Goal: Task Accomplishment & Management: Complete application form

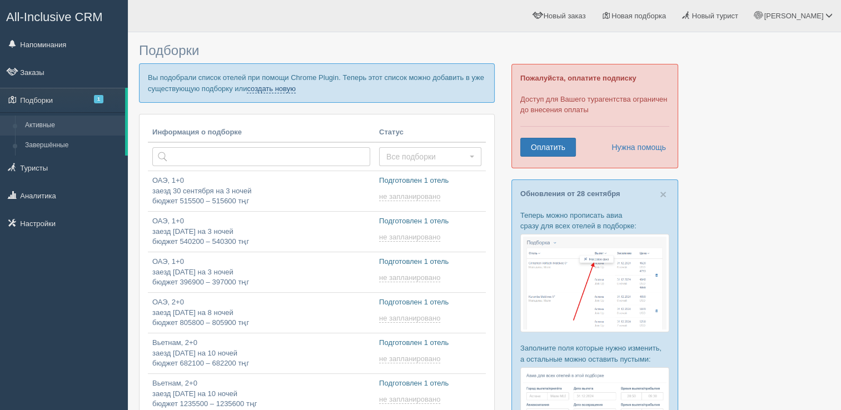
click at [276, 86] on link "создать новую" at bounding box center [271, 88] width 49 height 9
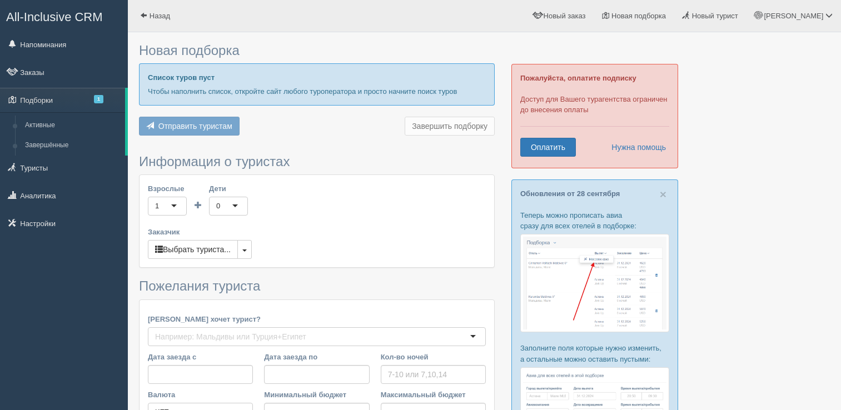
type input "8"
type input "428700"
type input "428800"
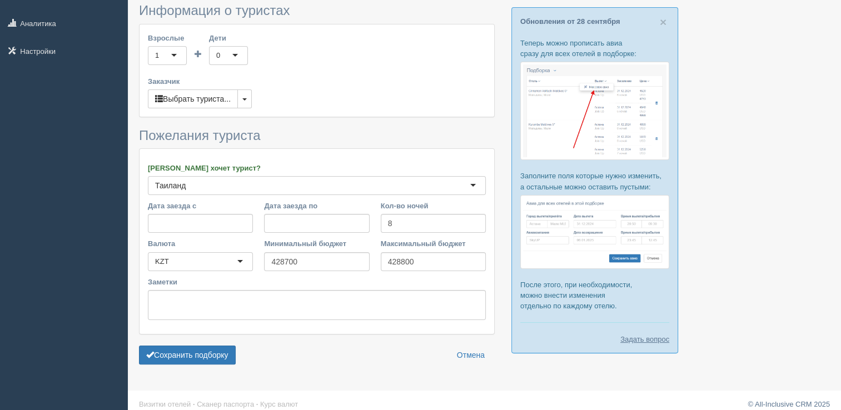
scroll to position [180, 0]
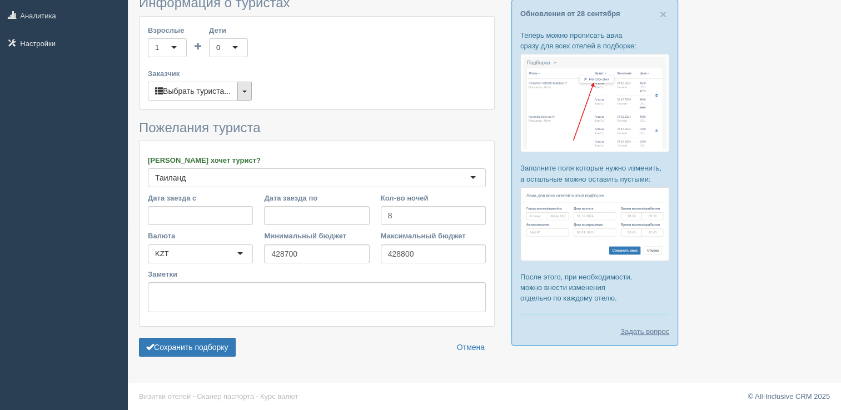
click at [244, 87] on button "button" at bounding box center [244, 91] width 14 height 19
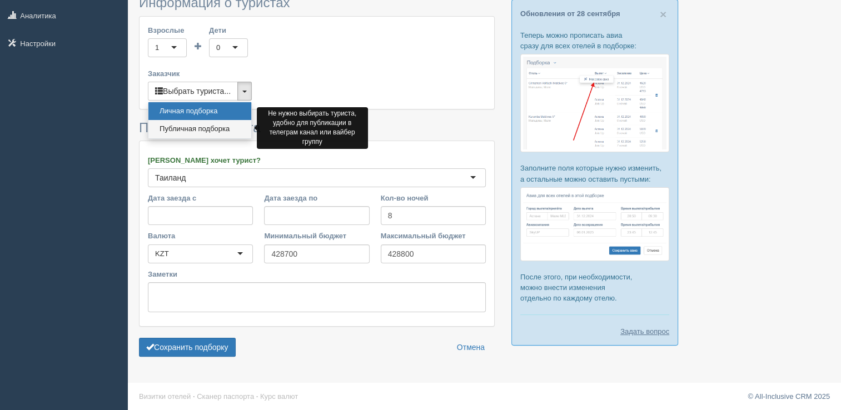
click at [195, 123] on link "Публичная подборка" at bounding box center [199, 129] width 103 height 18
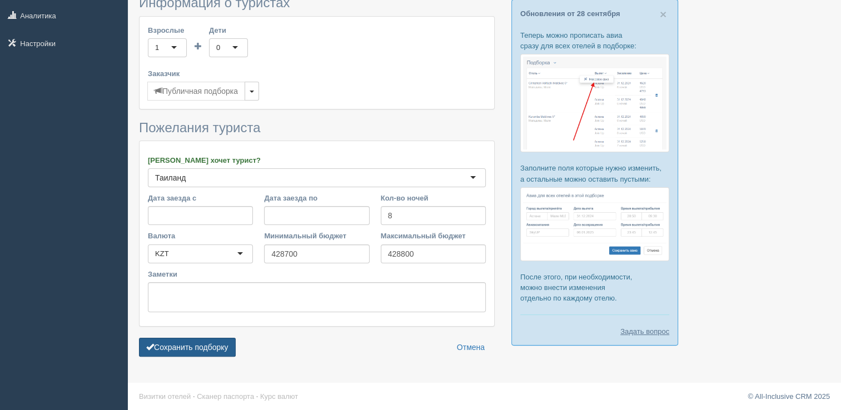
click at [191, 343] on button "Сохранить подборку" at bounding box center [187, 347] width 97 height 19
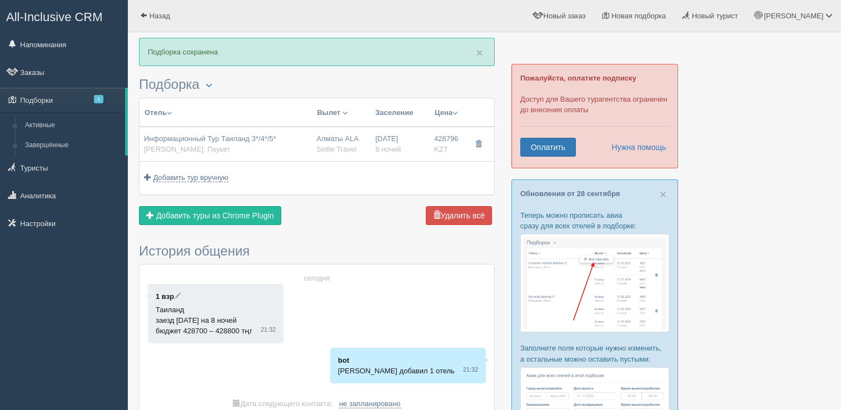
click at [236, 141] on span "Информационный Тур Таиланд 3*/4*/5*" at bounding box center [210, 138] width 132 height 8
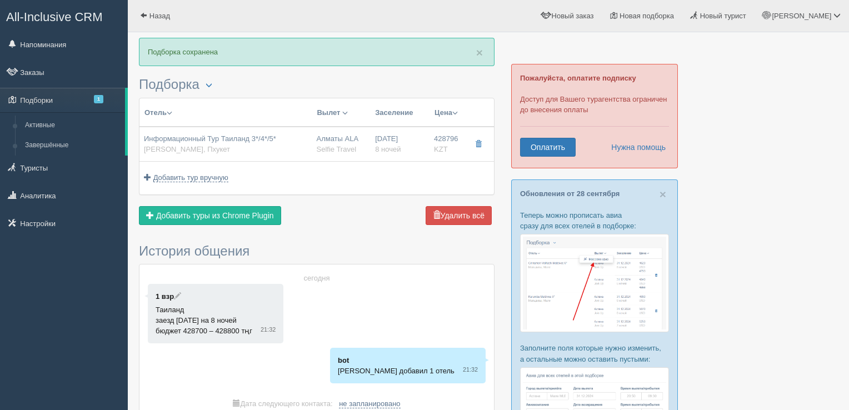
type input "Информационный Тур Таиланд 3*/4*/5*"
type input "Таиланд"
type input "Пхукет"
type input "428796.00"
type input "Алматы ALA"
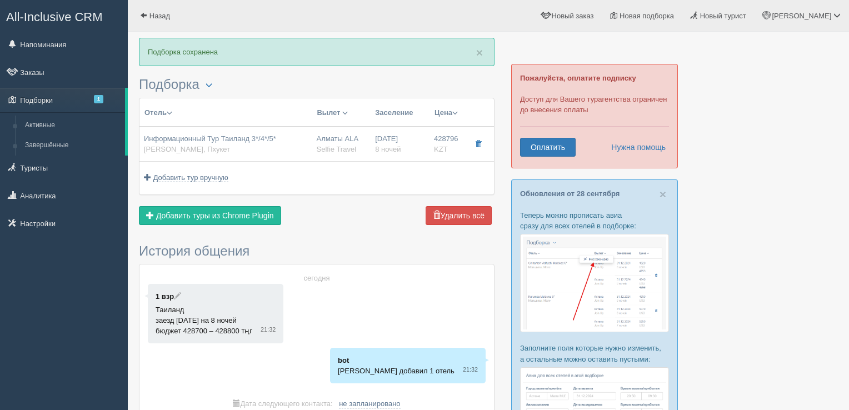
type input "Пхукет HKT"
type input "01:55"
type input "10:55"
type input "SCAT"
type input "11:15"
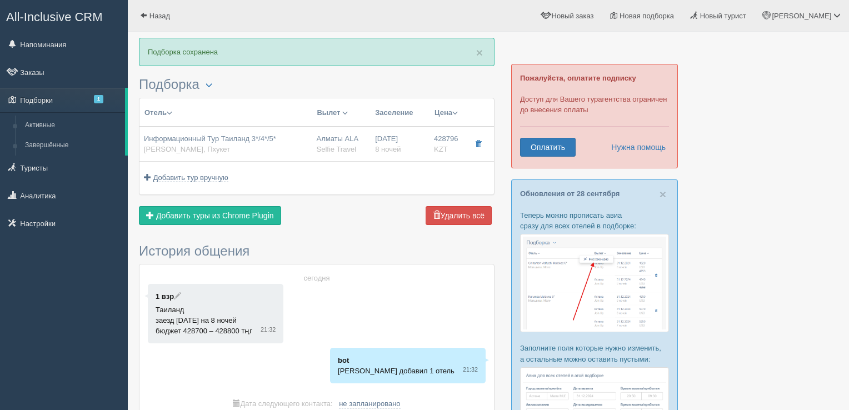
type input "16:45"
type input "8"
type input "Standard Room"
type input "BB"
type input "Selfie Travel"
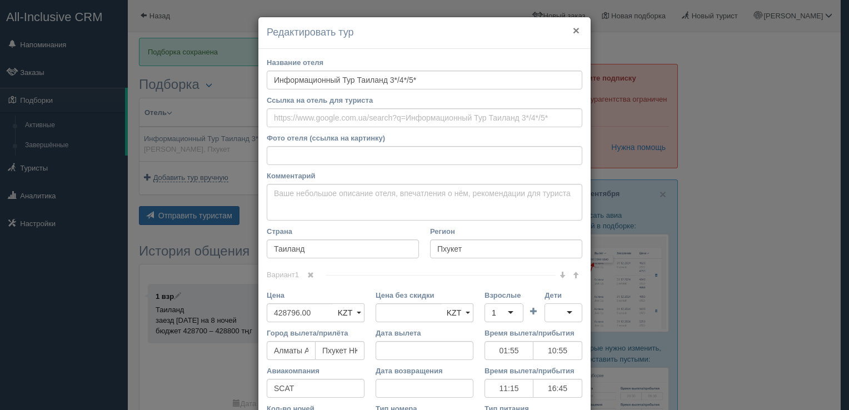
click at [573, 27] on button "×" at bounding box center [576, 30] width 7 height 12
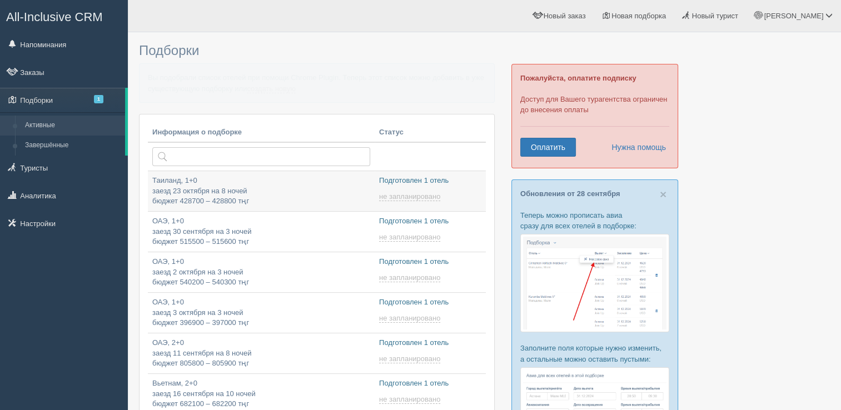
type input "[DATE] 21:30"
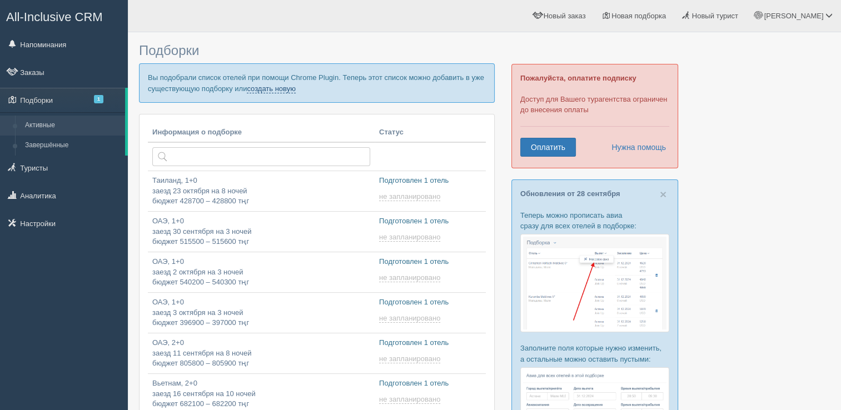
click at [287, 90] on link "создать новую" at bounding box center [271, 88] width 49 height 9
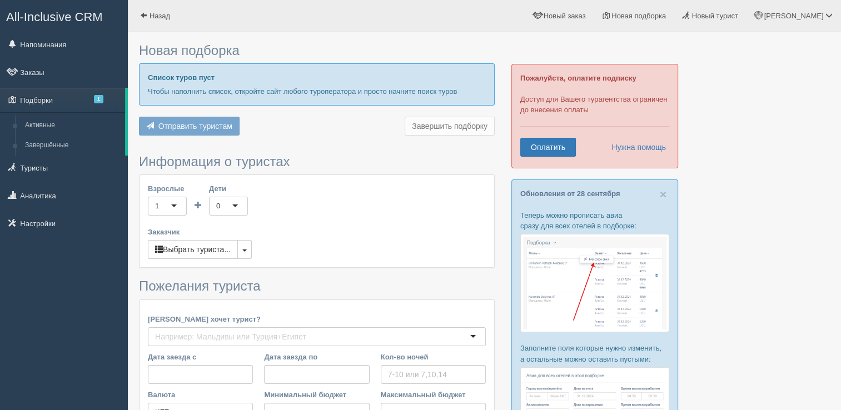
type input "5"
type input "1122100"
type input "1122200"
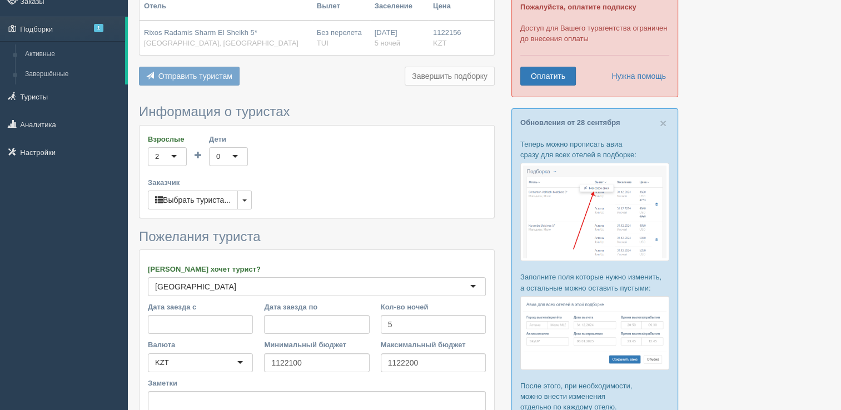
scroll to position [180, 0]
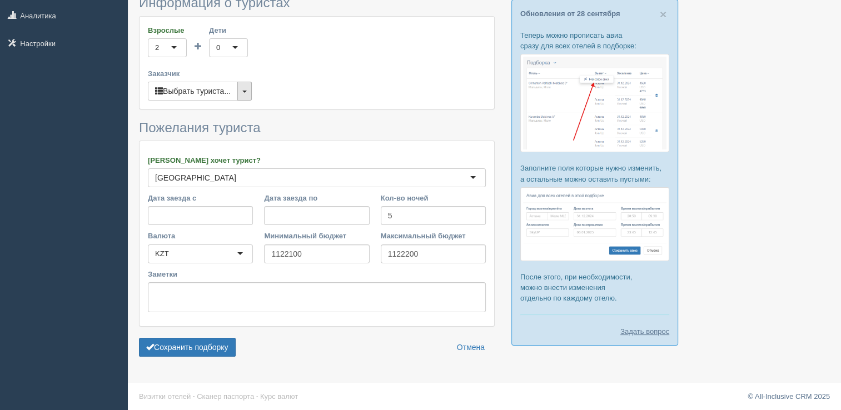
click at [245, 88] on button "button" at bounding box center [244, 91] width 14 height 19
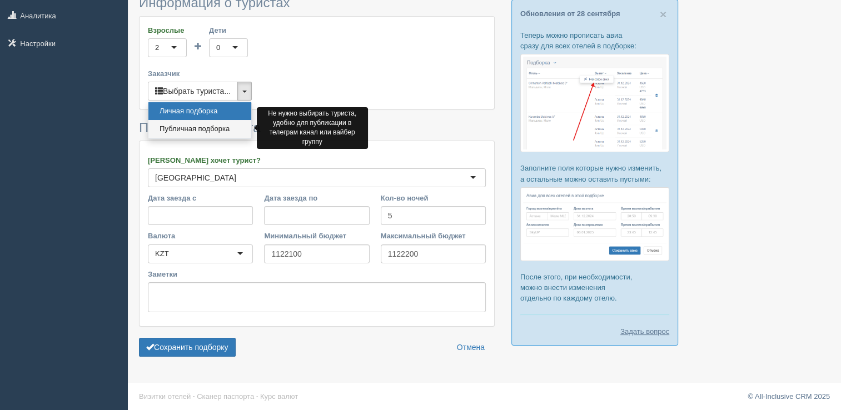
drag, startPoint x: 193, startPoint y: 122, endPoint x: 193, endPoint y: 131, distance: 8.9
click at [193, 122] on link "Публичная подборка" at bounding box center [199, 129] width 103 height 18
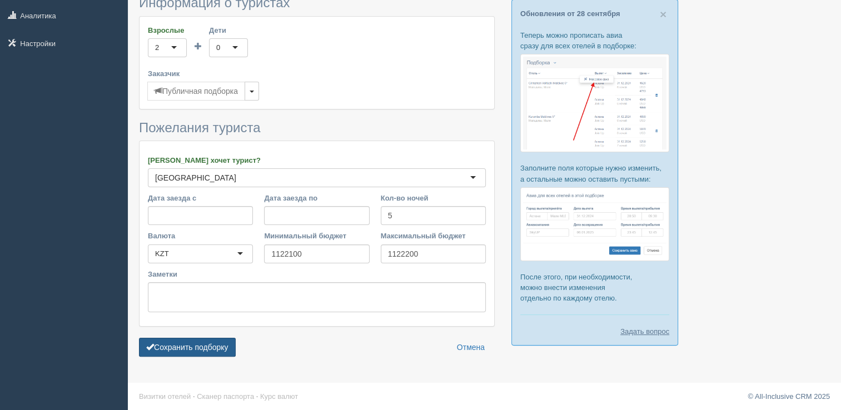
click at [207, 353] on button "Сохранить подборку" at bounding box center [187, 347] width 97 height 19
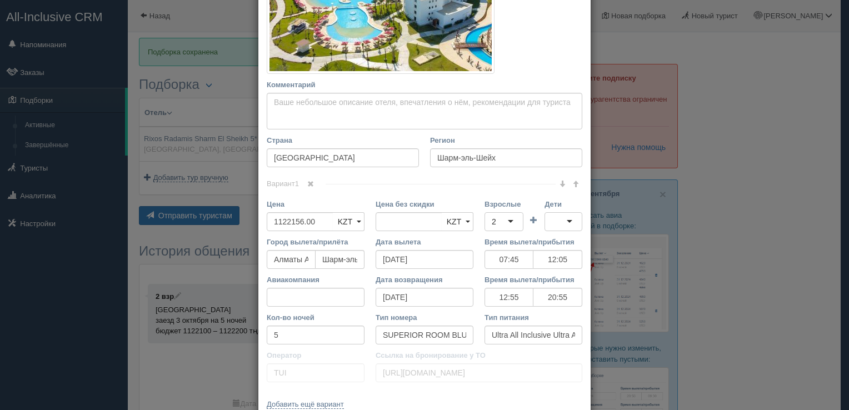
scroll to position [278, 0]
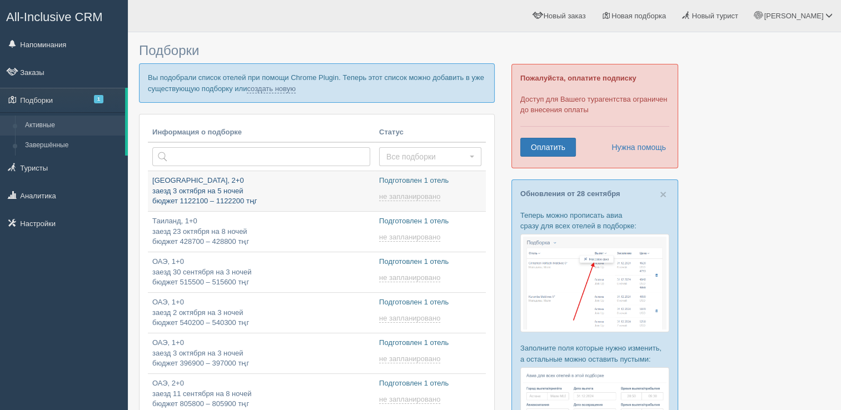
scroll to position [16, 0]
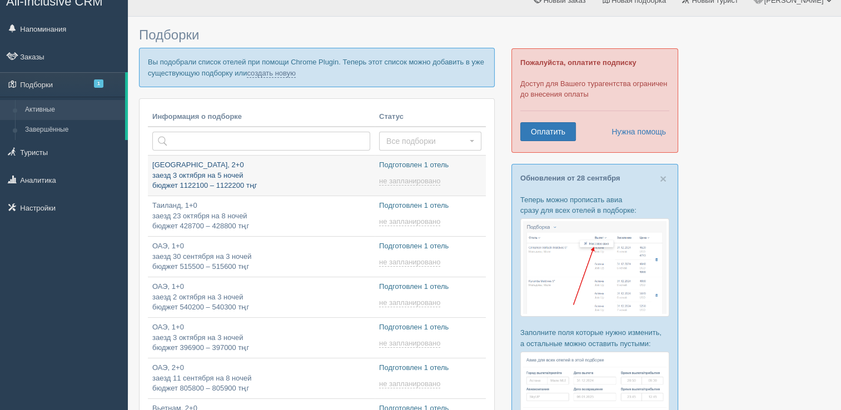
type input "[DATE] 21:30"
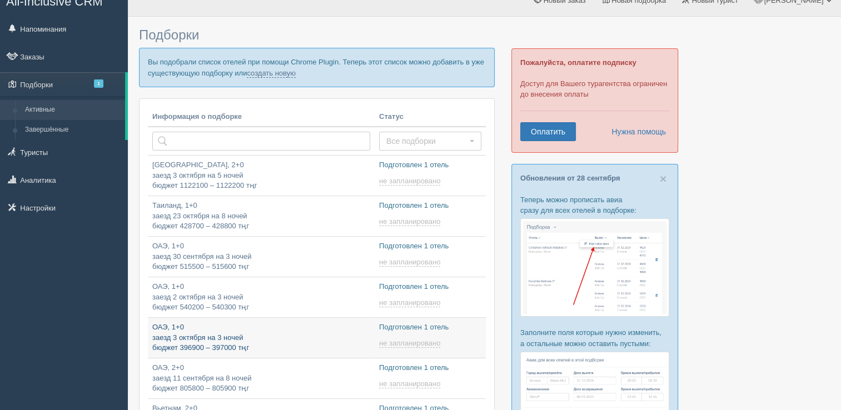
type input "[DATE] 12:00"
type input "[DATE] 19:15"
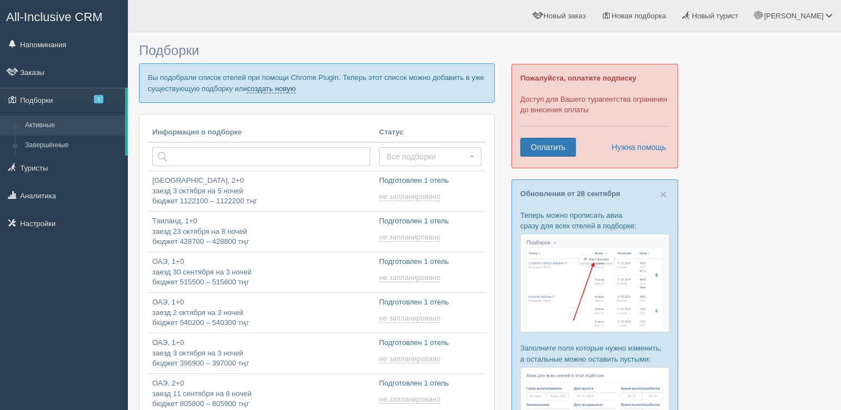
click at [285, 87] on link "создать новую" at bounding box center [271, 88] width 49 height 9
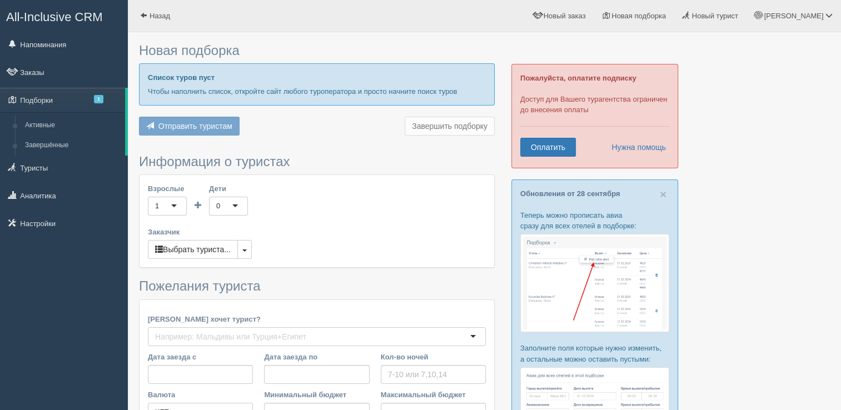
type input "4"
type input "713700"
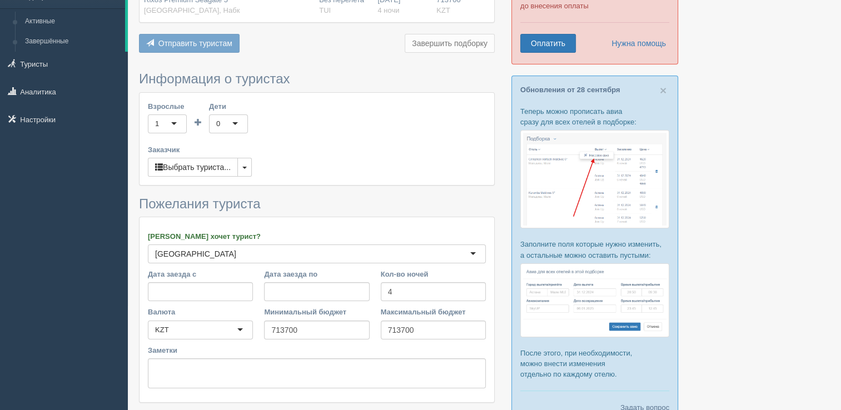
scroll to position [111, 0]
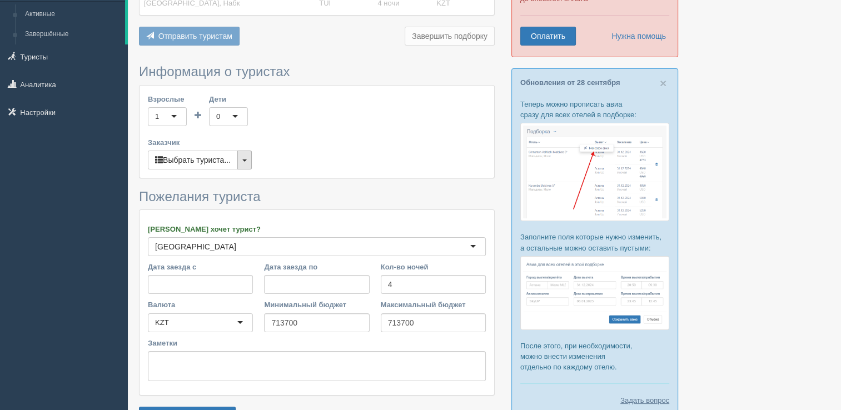
click at [247, 165] on button "button" at bounding box center [244, 160] width 14 height 19
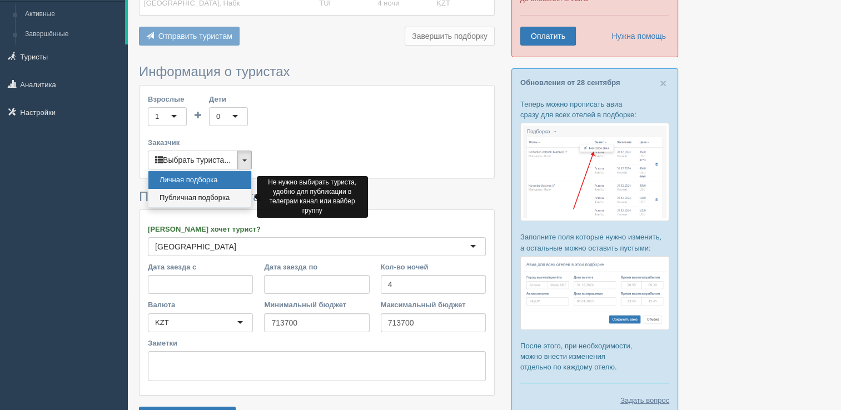
click at [191, 199] on link "Публичная подборка" at bounding box center [199, 198] width 103 height 18
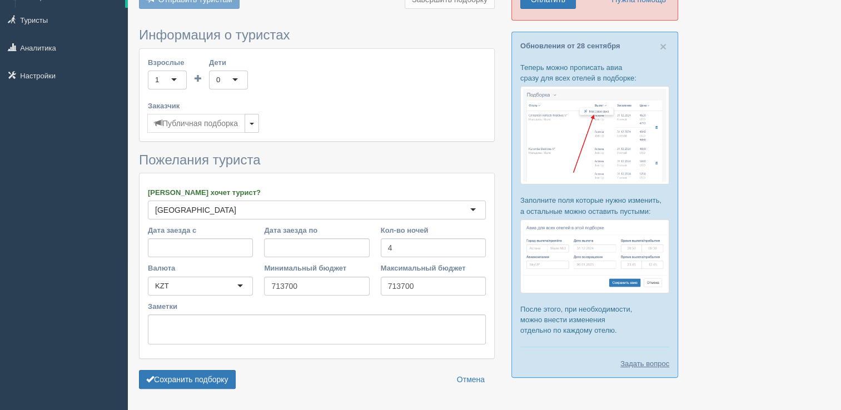
scroll to position [180, 0]
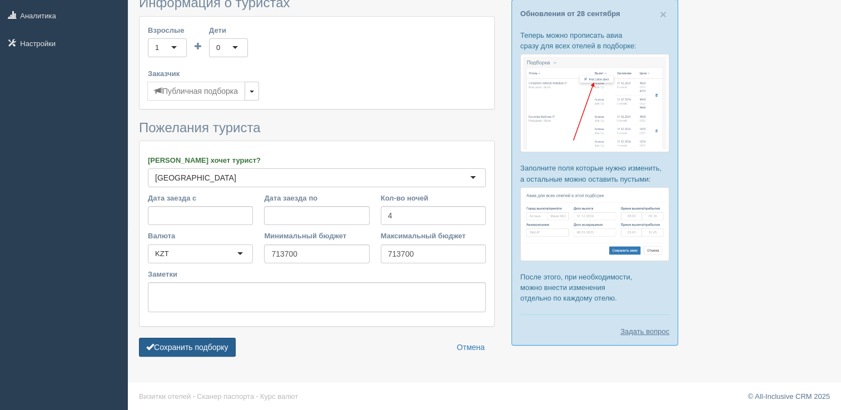
click at [206, 348] on button "Сохранить подборку" at bounding box center [187, 347] width 97 height 19
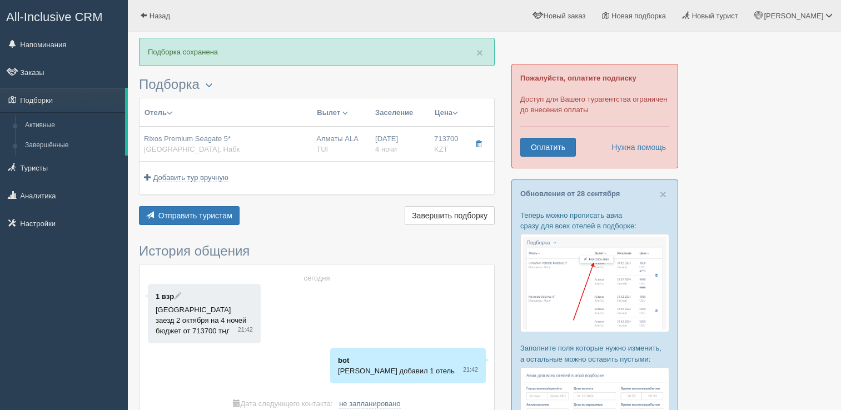
click at [223, 151] on div "Rixos Premium Seagate 5* [GEOGRAPHIC_DATA], Набк" at bounding box center [192, 144] width 96 height 21
type input "Rixos Premium Seagate 5*"
type input "[GEOGRAPHIC_DATA]"
type input "Набк"
type input "713700.00"
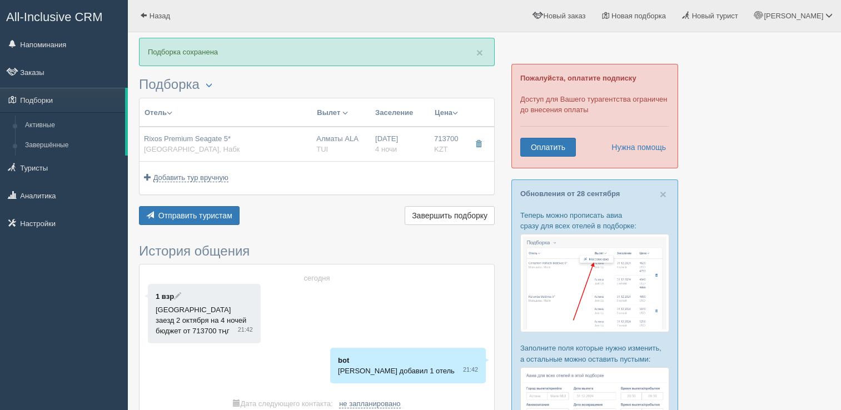
type input "Алматы ALA"
type input "Шарм-эль-Шейх SSH"
type input "12:55"
type input "17:00"
type input "Air Astana"
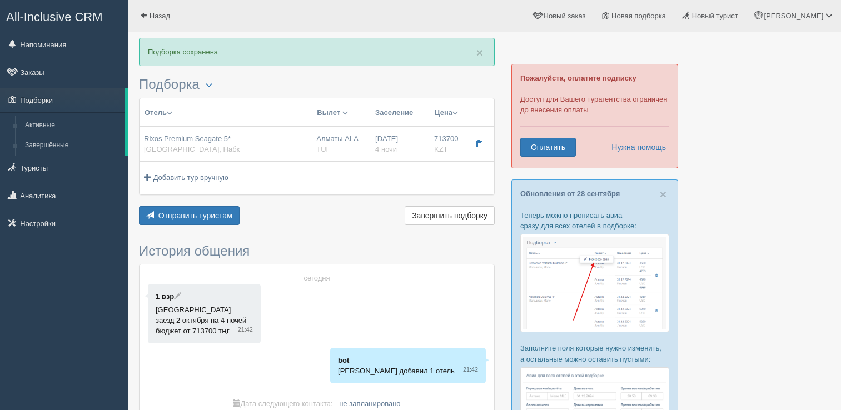
type input "18:00"
type input "01:55"
type input "4"
type input "Superior Room Aqua"
type input "Ultra All Inclusive Ultra All Inclusive"
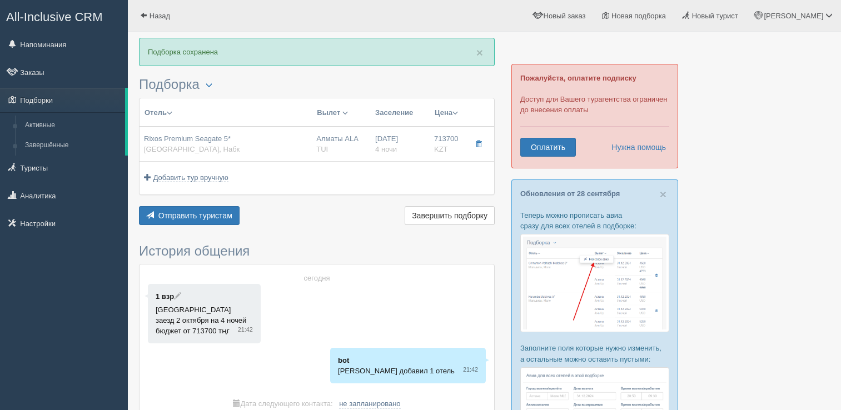
type input "TUI"
type input "https://newb2b.fstravel.com/hotel/214712"
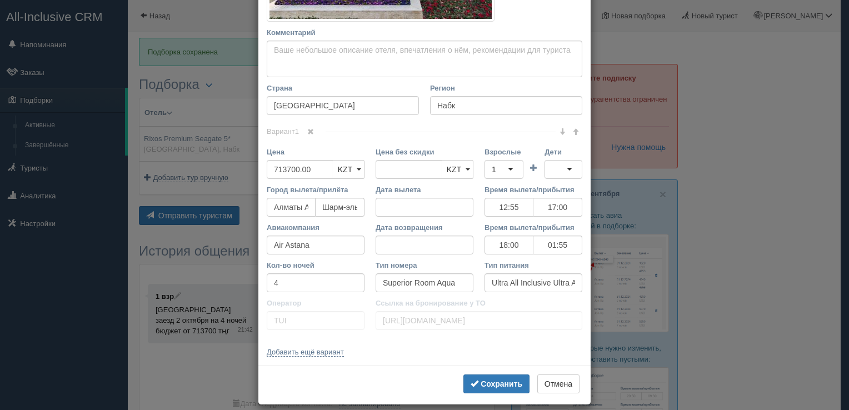
scroll to position [313, 0]
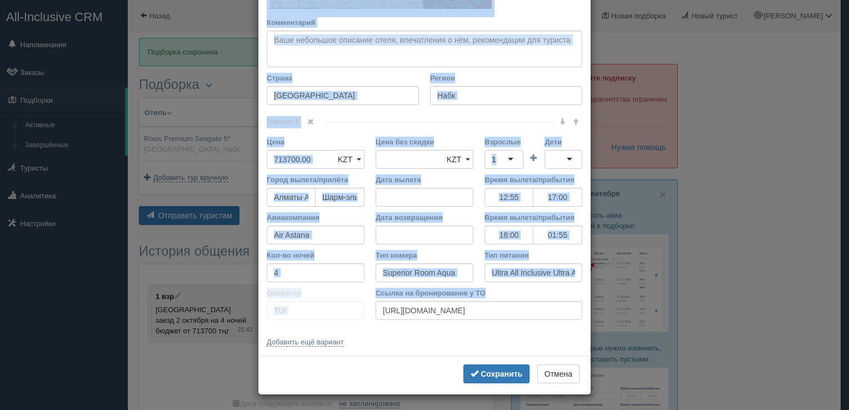
drag, startPoint x: 262, startPoint y: 59, endPoint x: 412, endPoint y: 302, distance: 285.1
click at [412, 302] on div "Название отеля Rixos Premium Seagate 5* Ссылка на отель для туриста Фото отеля …" at bounding box center [424, 46] width 332 height 620
copy div "Название отеля Ссылка на отель для туриста Фото отеля (ссылка на картинку) Не у…"
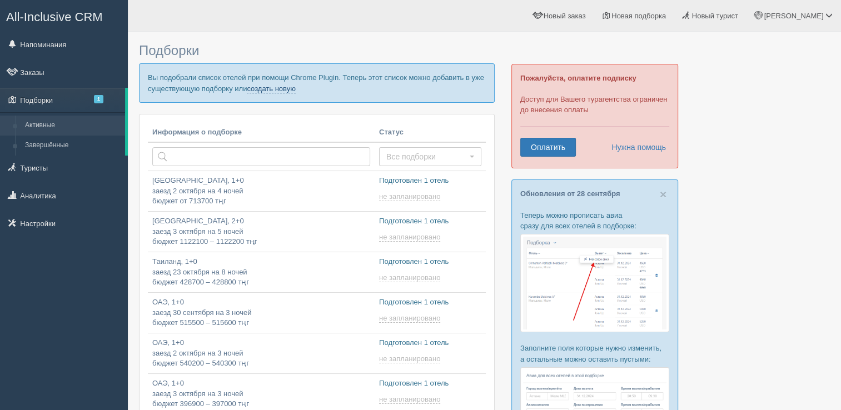
click at [272, 86] on link "создать новую" at bounding box center [271, 88] width 49 height 9
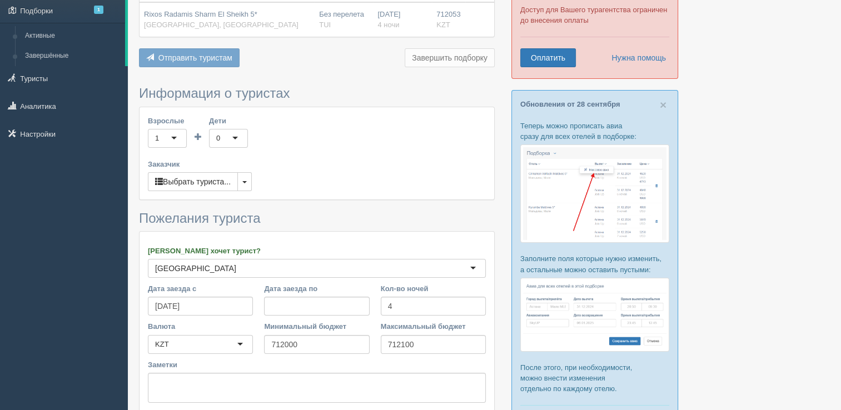
scroll to position [180, 0]
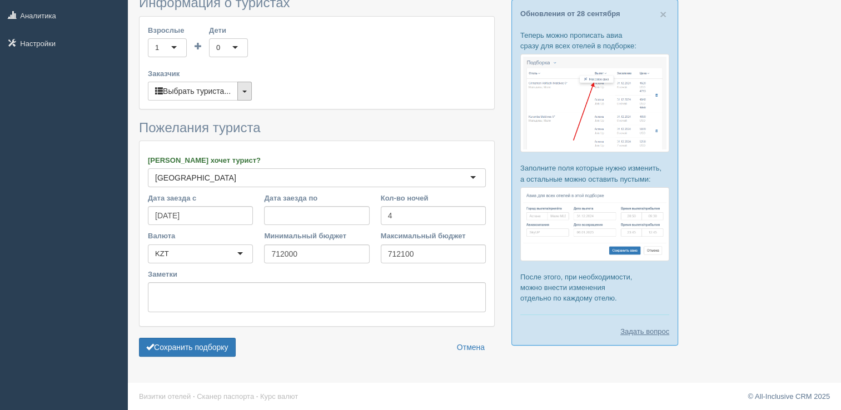
click at [249, 92] on button "button" at bounding box center [244, 91] width 14 height 19
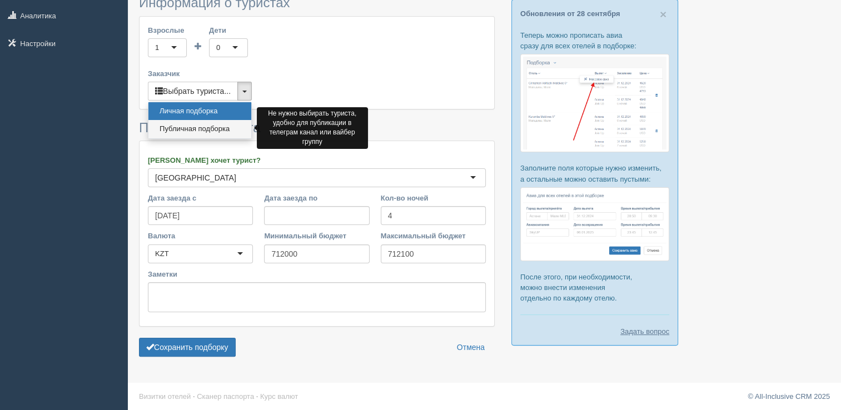
click at [215, 127] on link "Публичная подборка" at bounding box center [199, 129] width 103 height 18
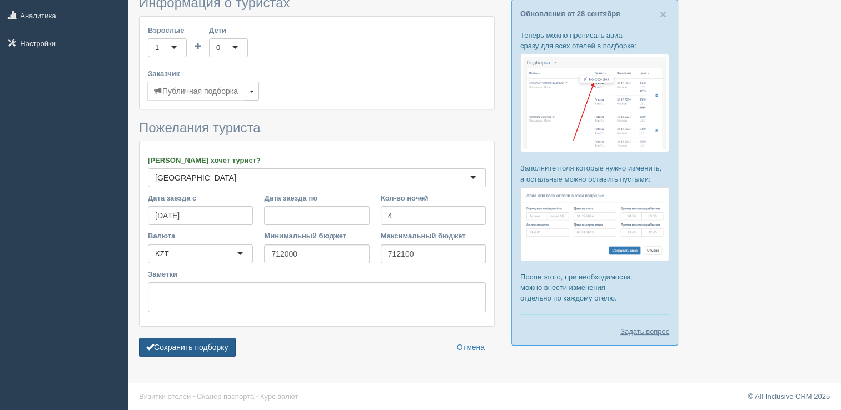
click at [189, 338] on button "Сохранить подборку" at bounding box center [187, 347] width 97 height 19
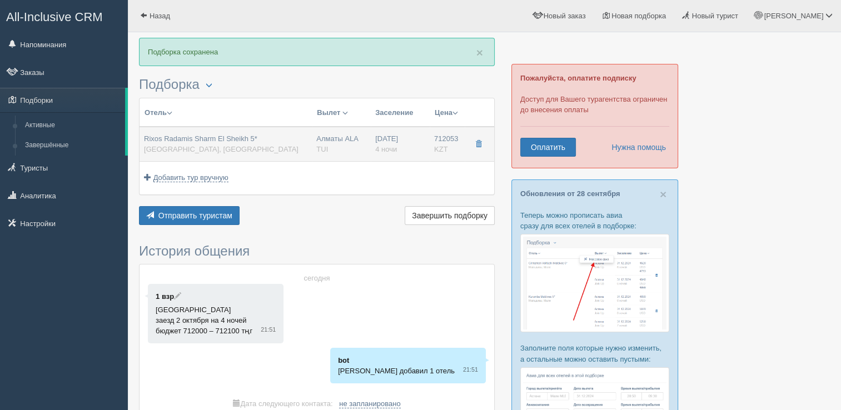
click at [223, 141] on span "Rixos Radamis Sharm El Sheikh 5*" at bounding box center [200, 138] width 113 height 8
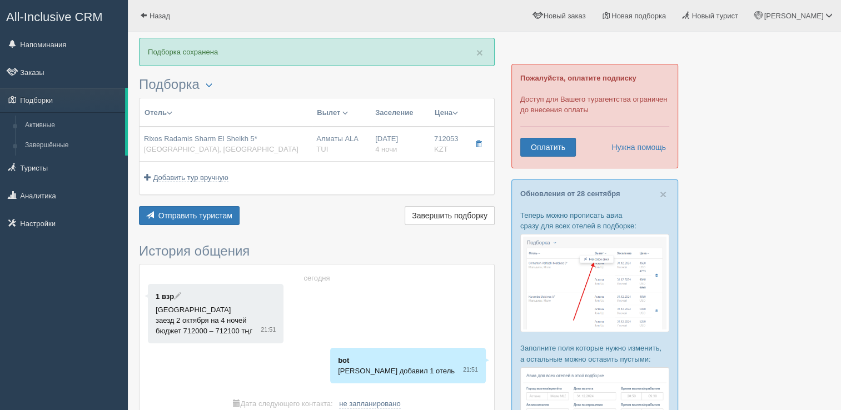
type input "Rixos Radamis Sharm El Sheikh 5*"
type input "[GEOGRAPHIC_DATA]"
type input "Шарм-эль-Шейх"
type input "712053.00"
type input "Алматы ALA"
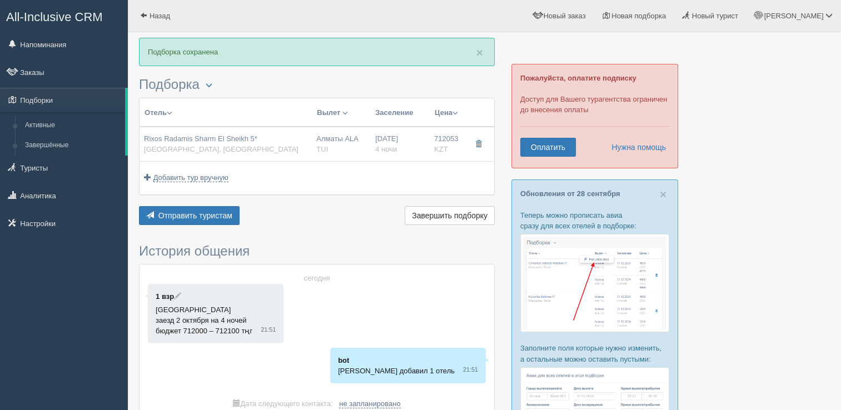
type input "Шарм-эль-Шейх SSH"
type input "12:55"
type input "17:00"
type input "Air Astana"
type input "18:00"
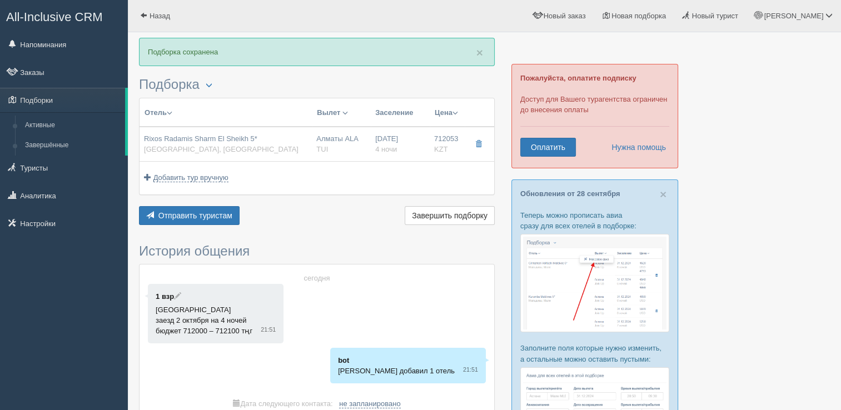
type input "01:55"
type input "4"
type input "SUPERIOR BEACH SIDE"
type input "Ultra All Inclusive Ultra All Inclusive"
type input "TUI"
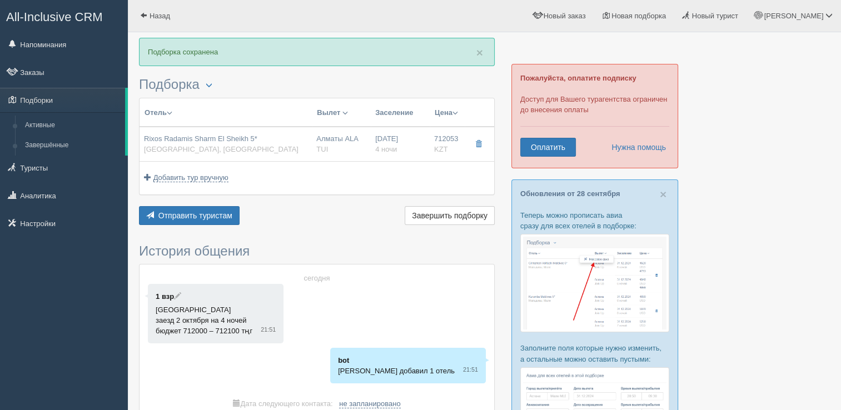
type input "[URL][DOMAIN_NAME]"
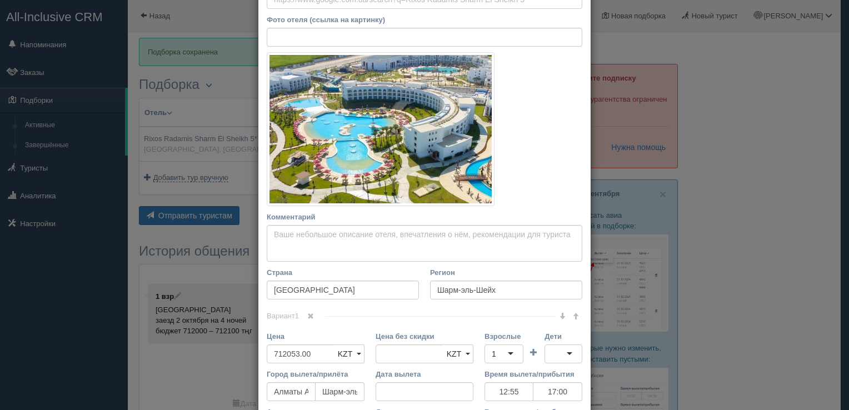
scroll to position [313, 0]
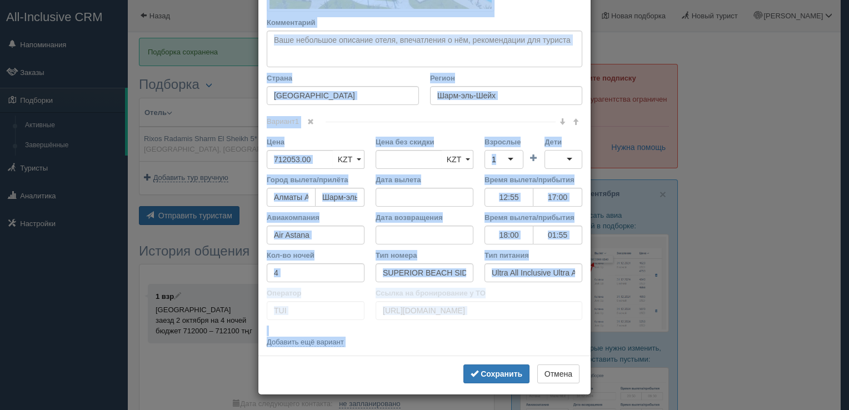
drag, startPoint x: 262, startPoint y: 56, endPoint x: 479, endPoint y: 360, distance: 374.1
click at [479, 360] on div "× Редактировать тур Название отеля Rixos Radamis Sharm El Sheikh 5* Ссылка на о…" at bounding box center [424, 49] width 333 height 691
copy div "Loremips dolor Sitame co adipi eli seddoei Temp incid (utlabo et dolorema) Al e…"
